Goal: Information Seeking & Learning: Understand process/instructions

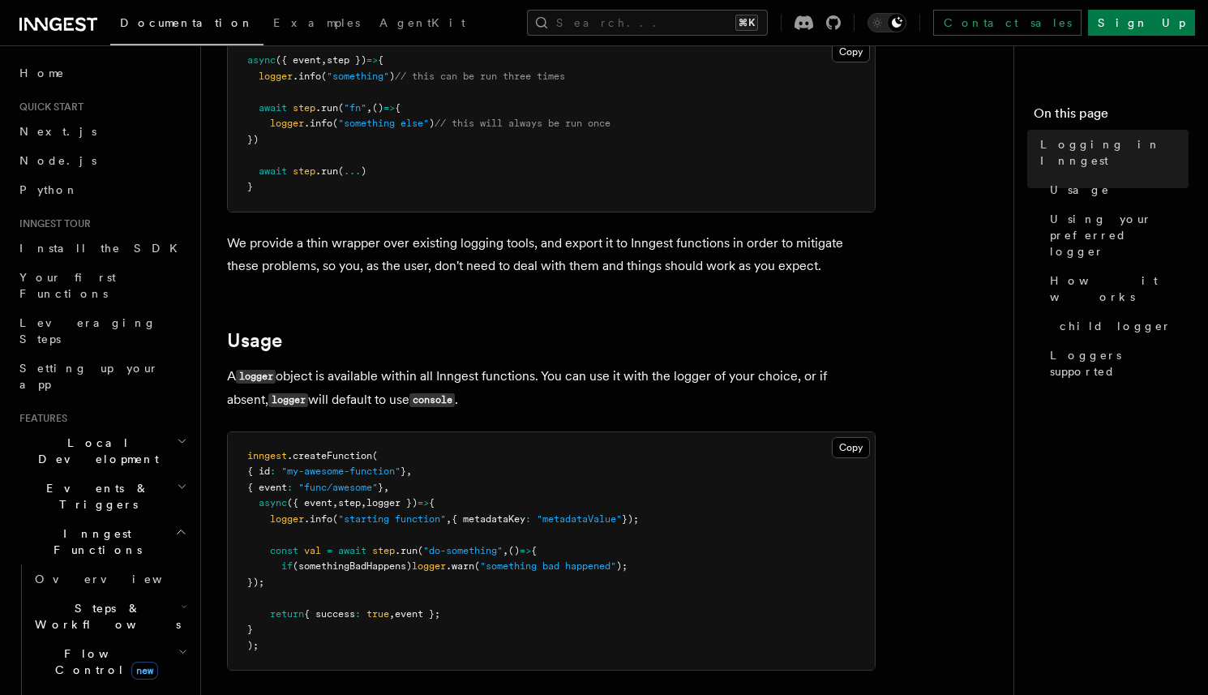
scroll to position [344, 0]
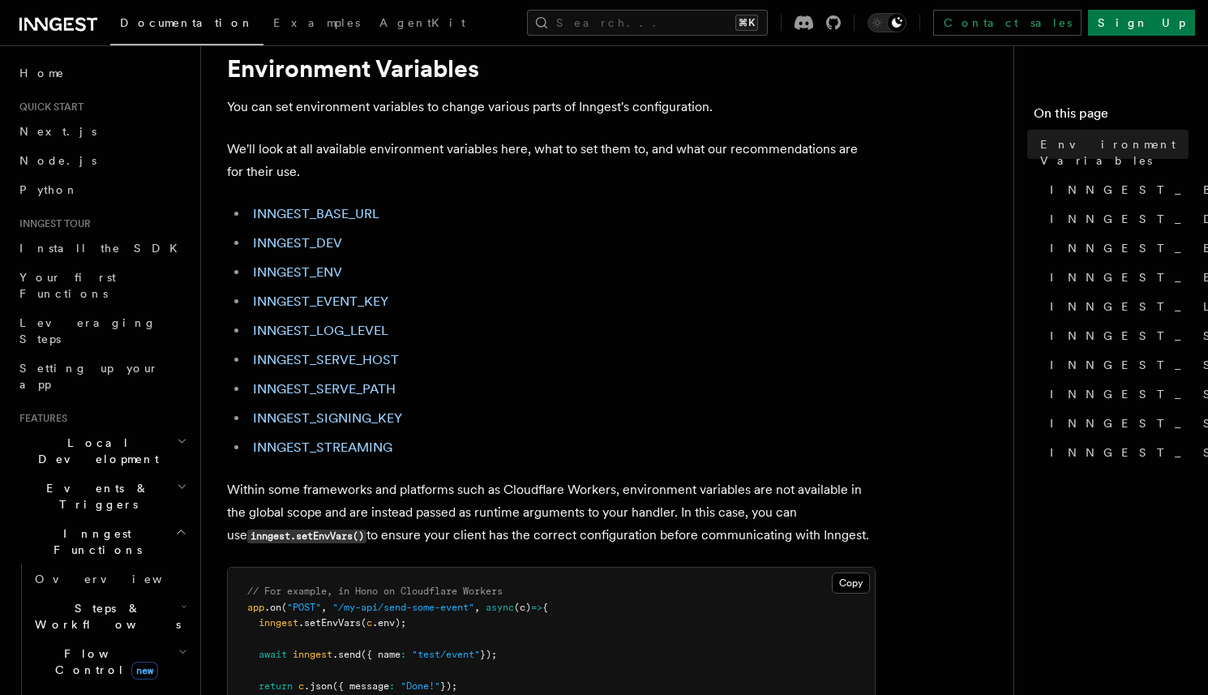
scroll to position [58, 0]
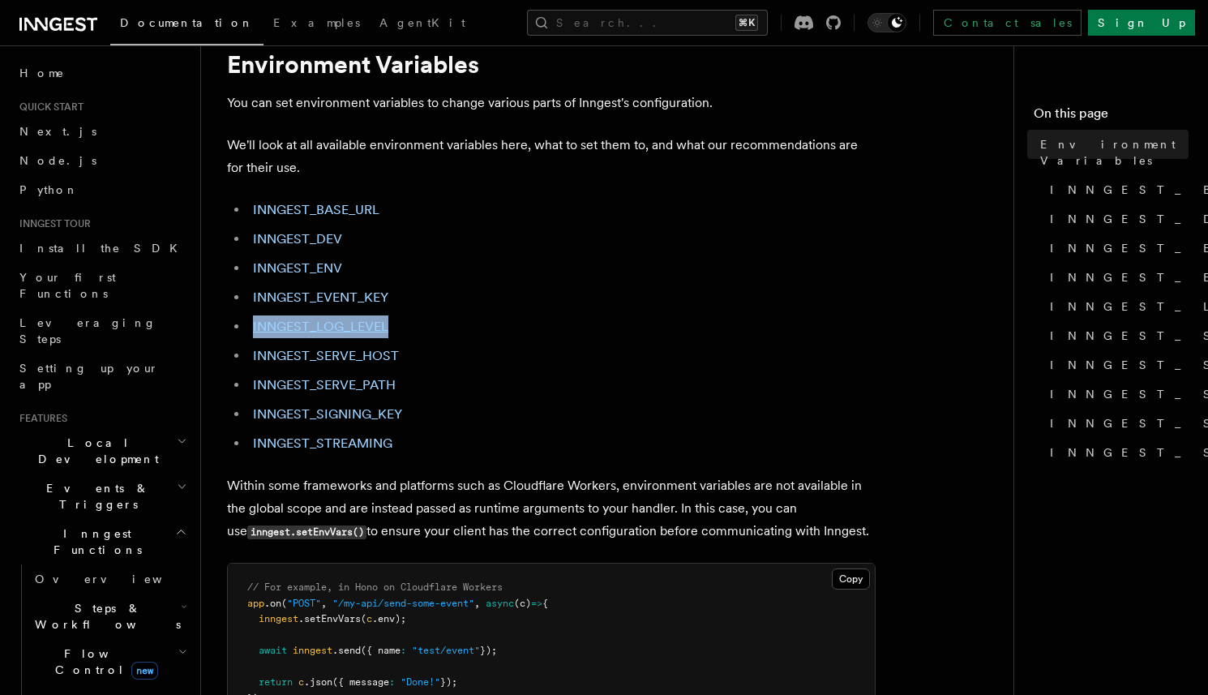
drag, startPoint x: 390, startPoint y: 328, endPoint x: 247, endPoint y: 331, distance: 142.7
click at [248, 331] on li "INNGEST_LOG_LEVEL" at bounding box center [562, 326] width 628 height 23
copy link "INNGEST_LOG_LEVEL"
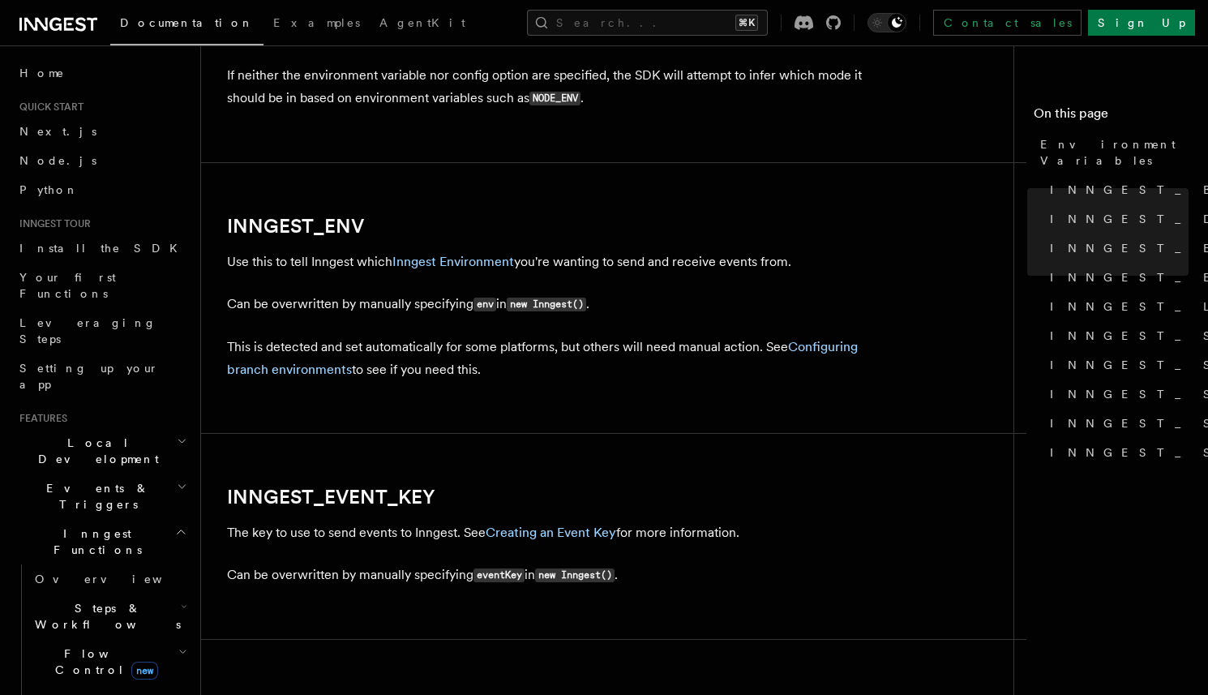
scroll to position [1447, 0]
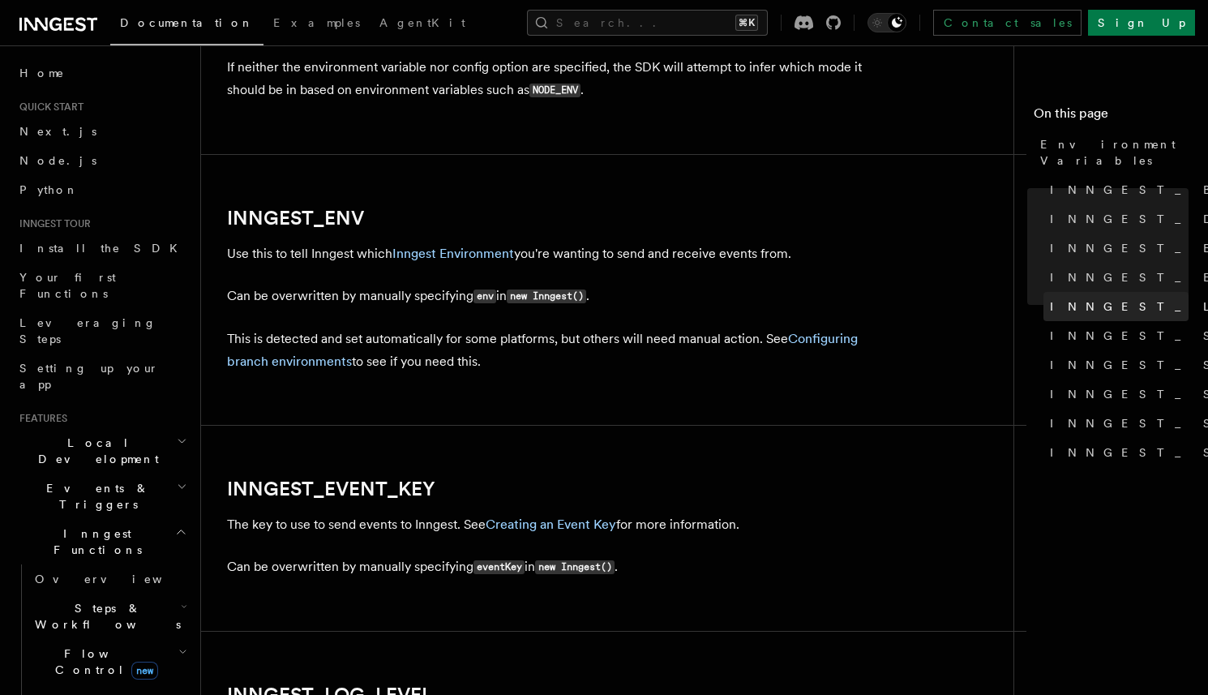
click at [1096, 298] on span "INNGEST_LOG_LEVEL" at bounding box center [1212, 306] width 324 height 16
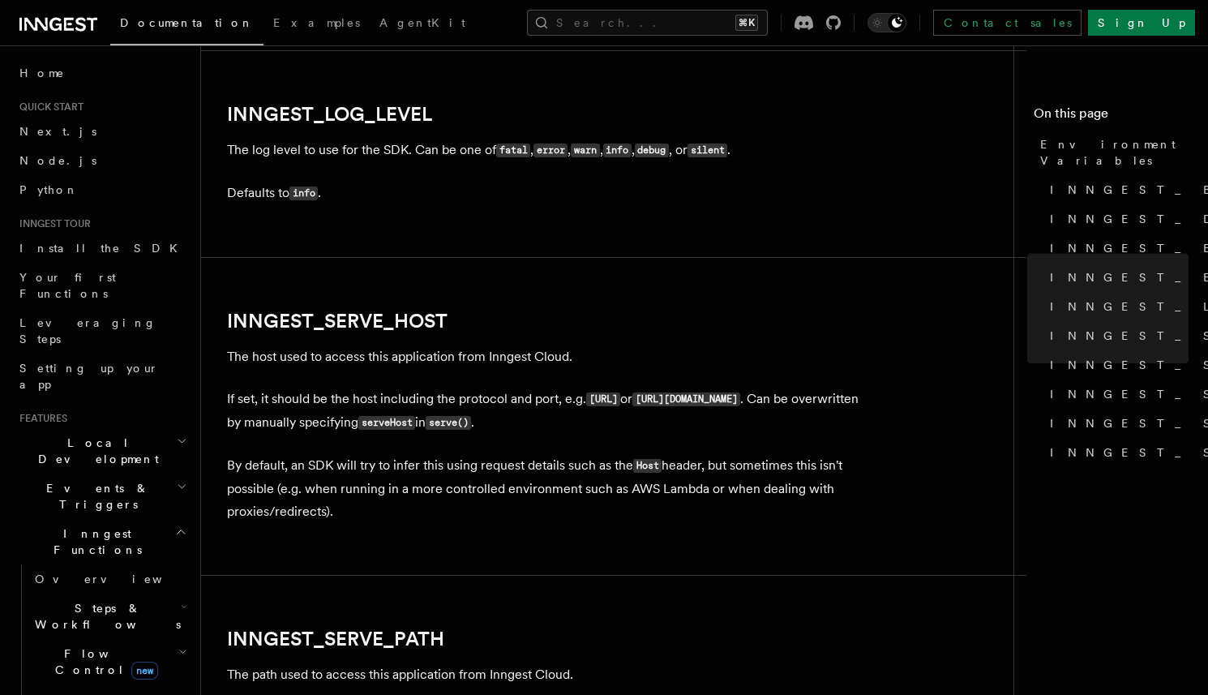
scroll to position [2017, 0]
